Goal: Task Accomplishment & Management: Manage account settings

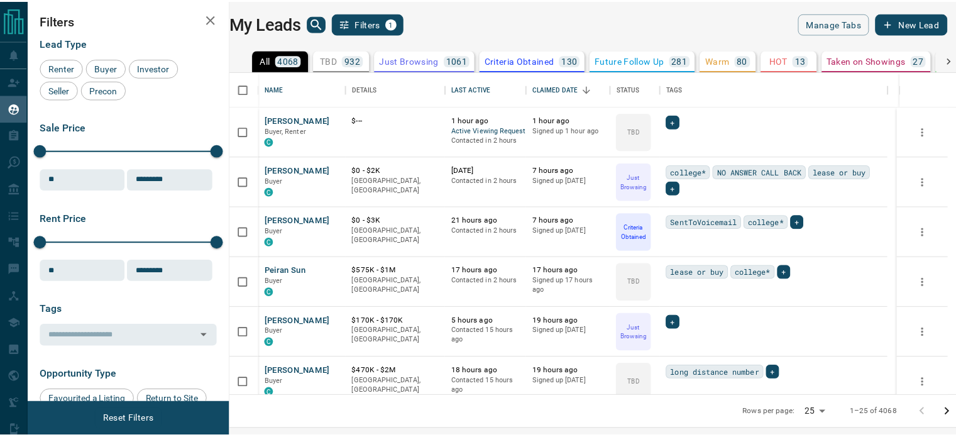
scroll to position [315, 718]
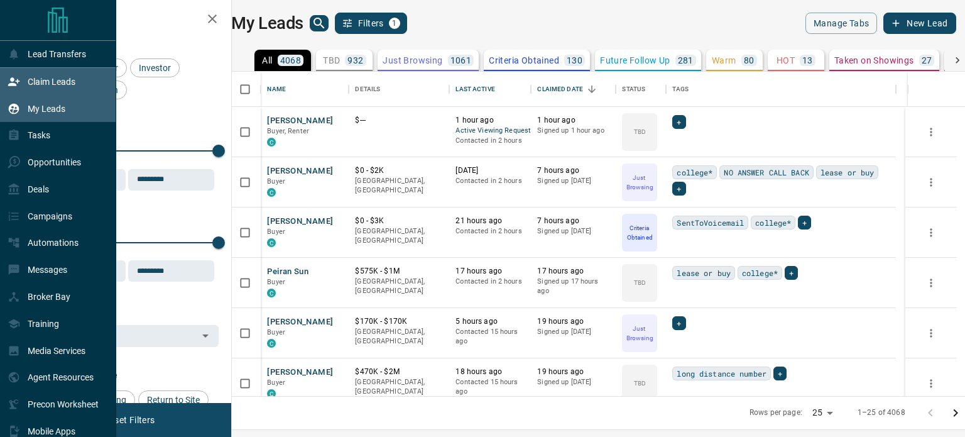
click at [36, 72] on div "Claim Leads" at bounding box center [42, 81] width 68 height 21
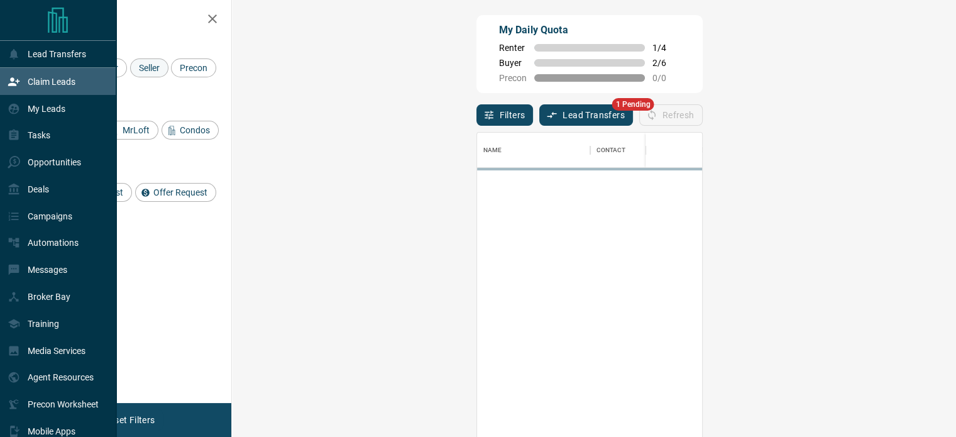
scroll to position [319, 687]
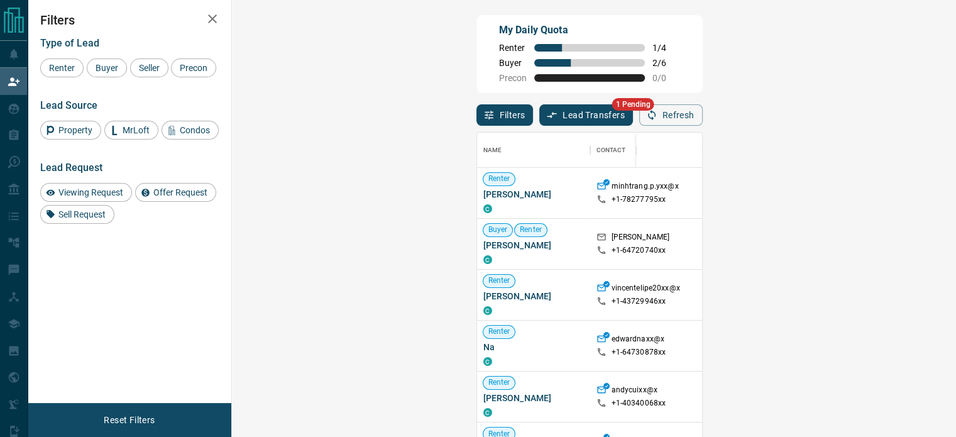
click at [151, 51] on div "Type of Lead Renter Buyer Seller Precon" at bounding box center [129, 57] width 178 height 40
click at [144, 72] on span "Seller" at bounding box center [149, 68] width 30 height 10
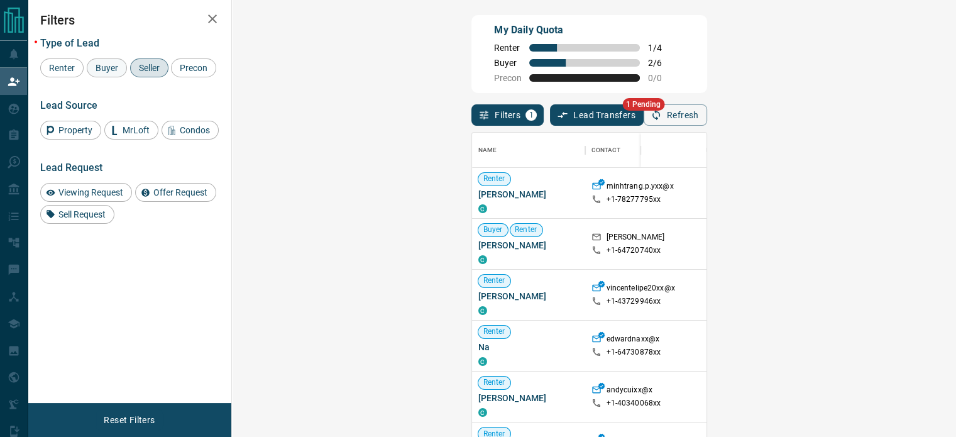
drag, startPoint x: 110, startPoint y: 85, endPoint x: 103, endPoint y: 72, distance: 14.3
click at [103, 72] on div "Type of Lead Renter Buyer Seller Precon Lead Source Property MrLoft Condos Lead…" at bounding box center [129, 126] width 178 height 196
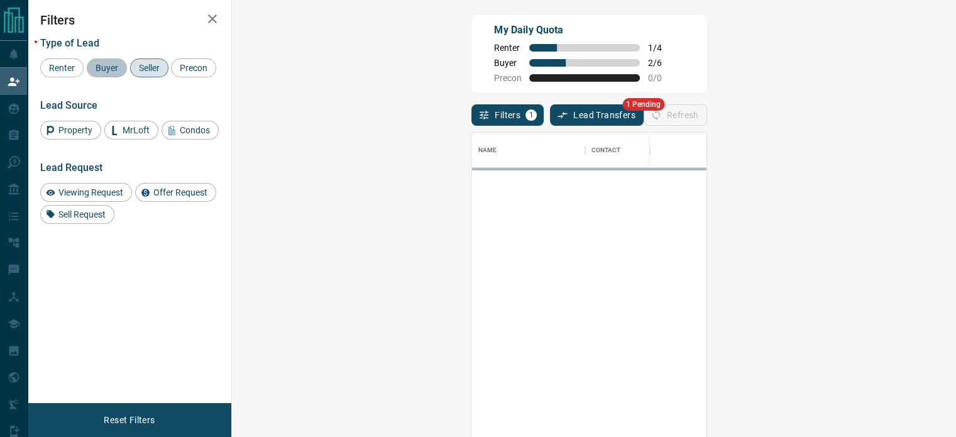
click at [103, 72] on span "Buyer" at bounding box center [106, 68] width 31 height 10
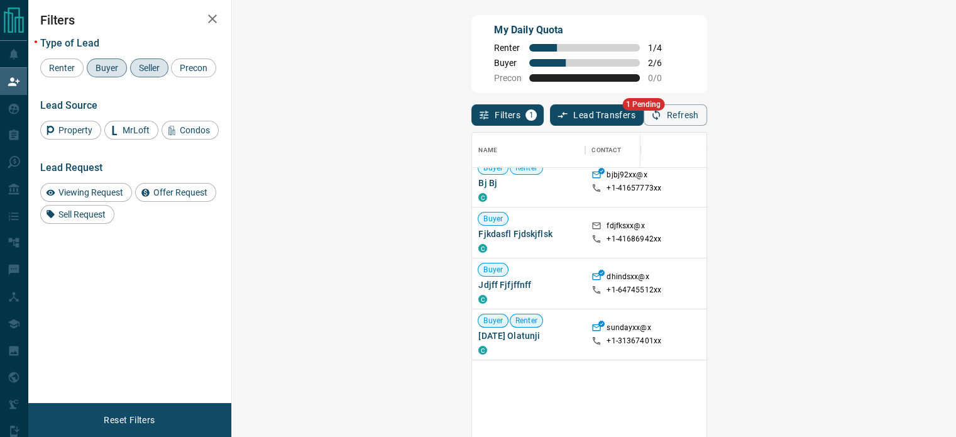
scroll to position [0, 0]
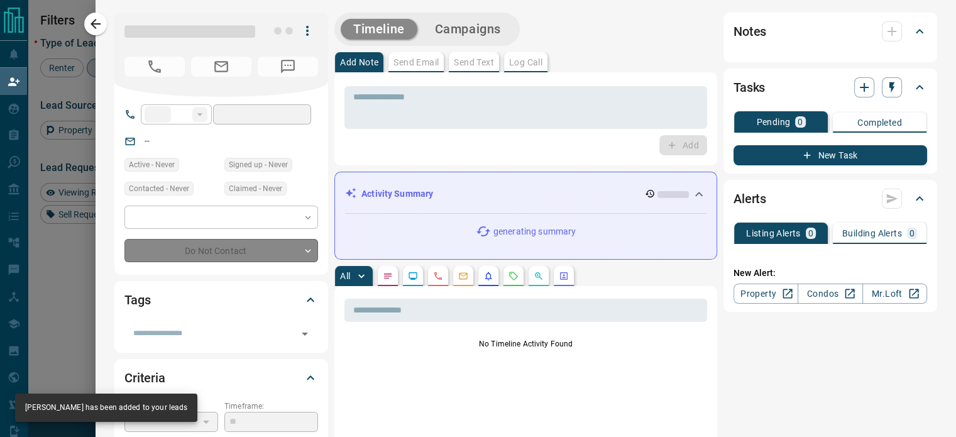
type input "**"
type input "**********"
type input "**"
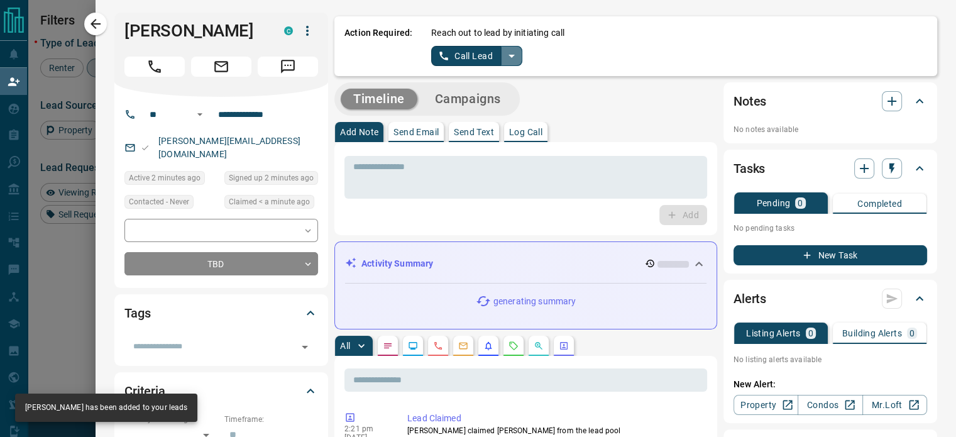
click at [508, 57] on icon "split button" at bounding box center [511, 55] width 15 height 15
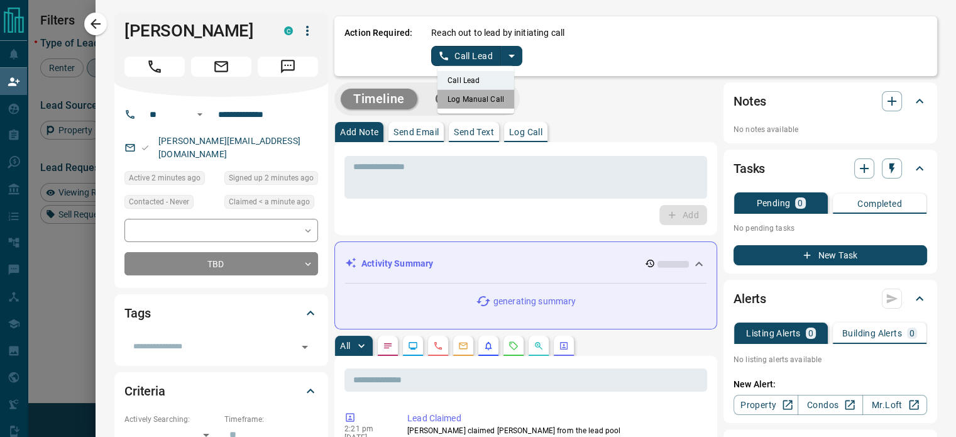
click at [494, 102] on li "Log Manual Call" at bounding box center [475, 99] width 77 height 19
click at [438, 52] on button "Log Manual Call" at bounding box center [472, 56] width 83 height 20
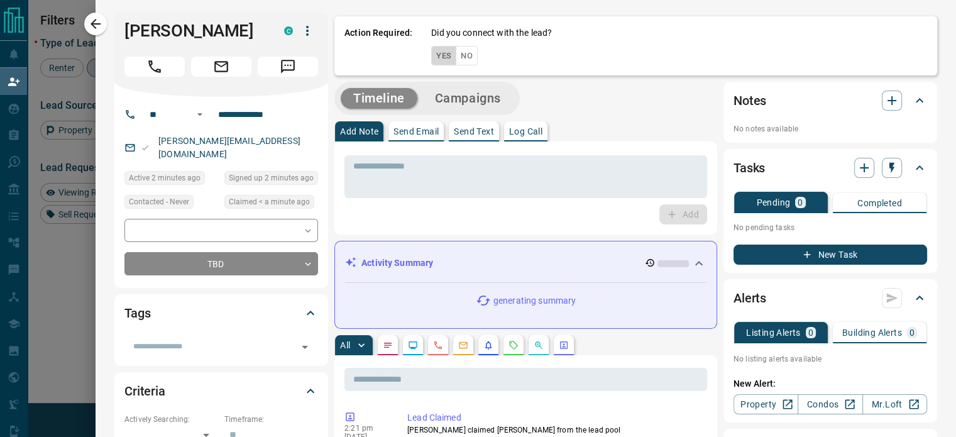
click at [438, 52] on button "Yes" at bounding box center [443, 55] width 25 height 19
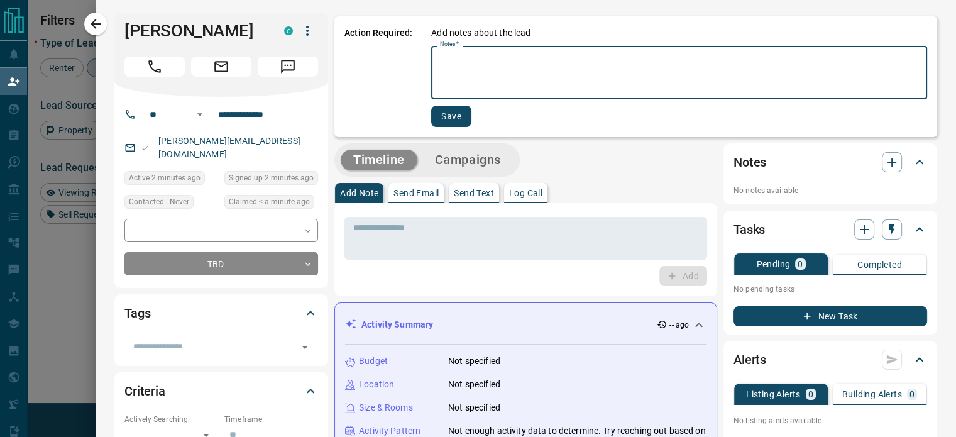
click at [440, 52] on textarea "Notes   *" at bounding box center [679, 73] width 478 height 43
type textarea "****"
click at [443, 116] on button "Save" at bounding box center [451, 116] width 40 height 21
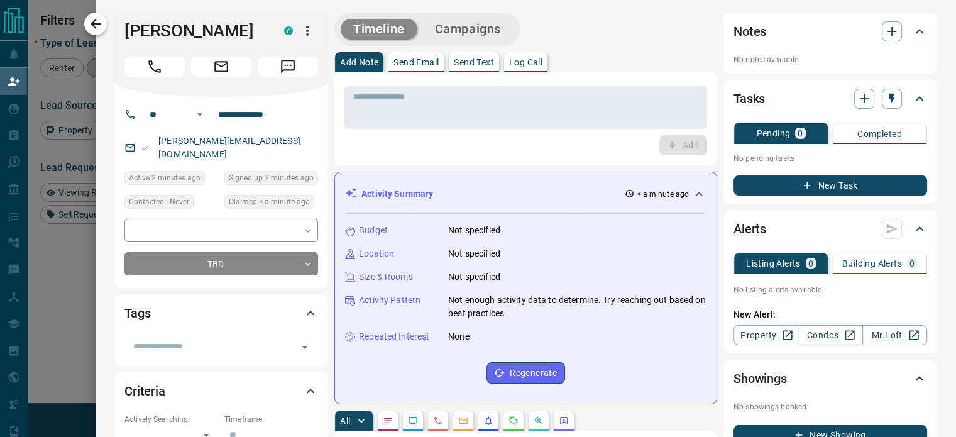
click at [97, 19] on icon "button" at bounding box center [95, 24] width 10 height 10
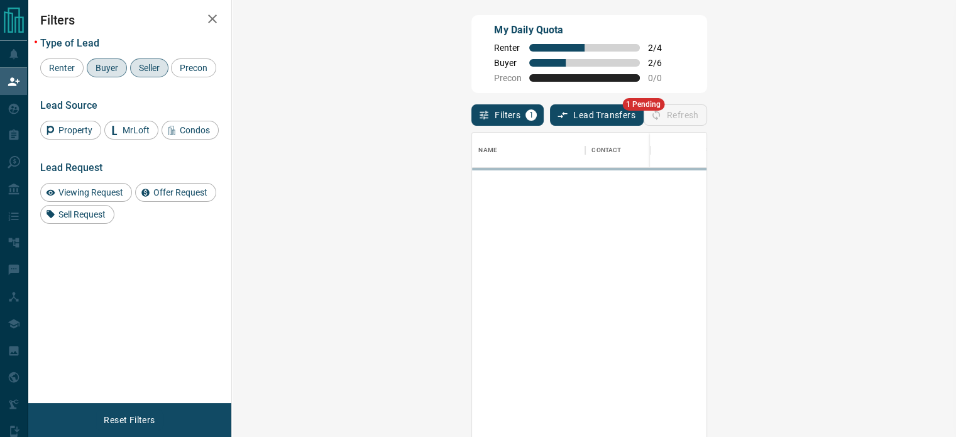
scroll to position [319, 687]
